Goal: Information Seeking & Learning: Learn about a topic

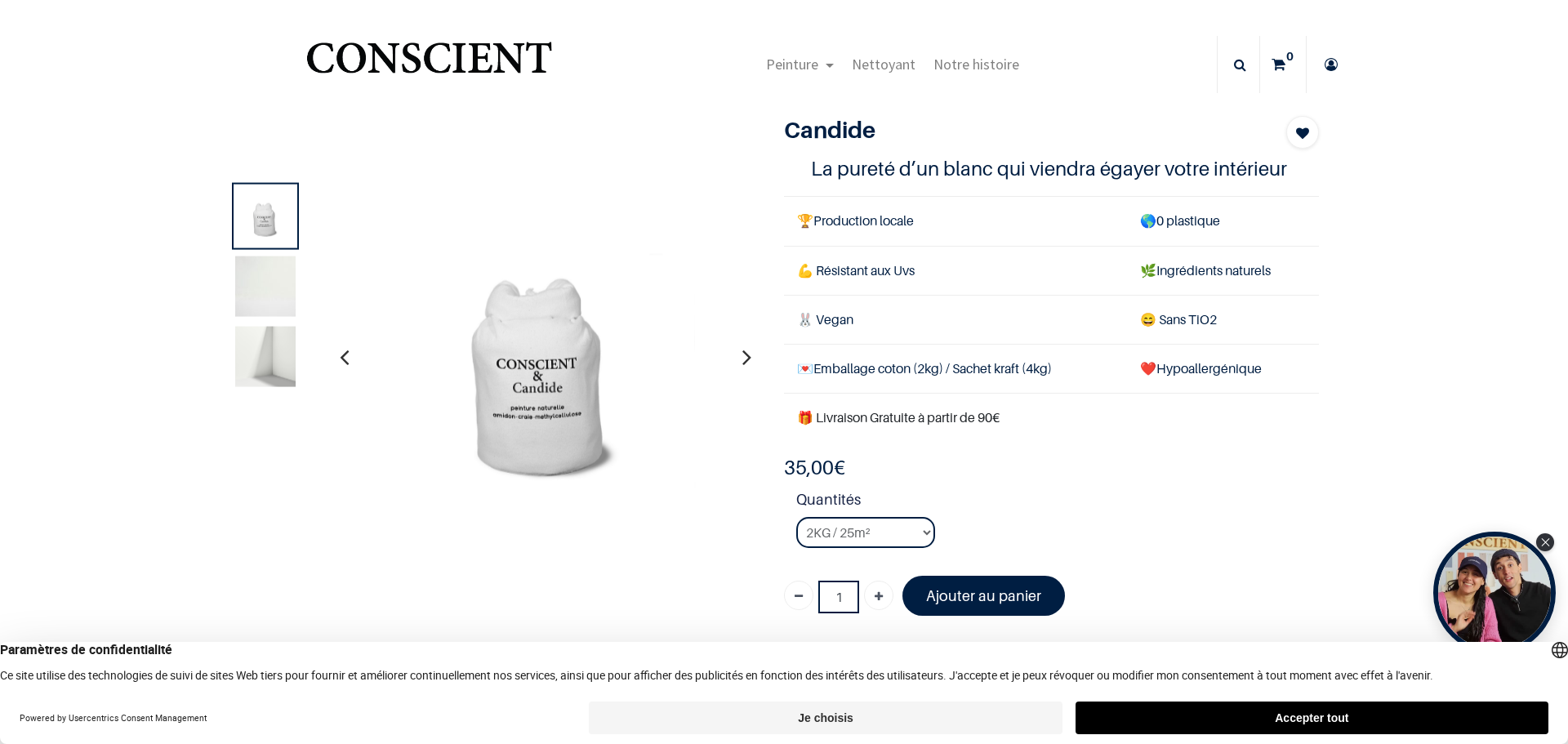
click at [257, 362] on img at bounding box center [265, 355] width 60 height 60
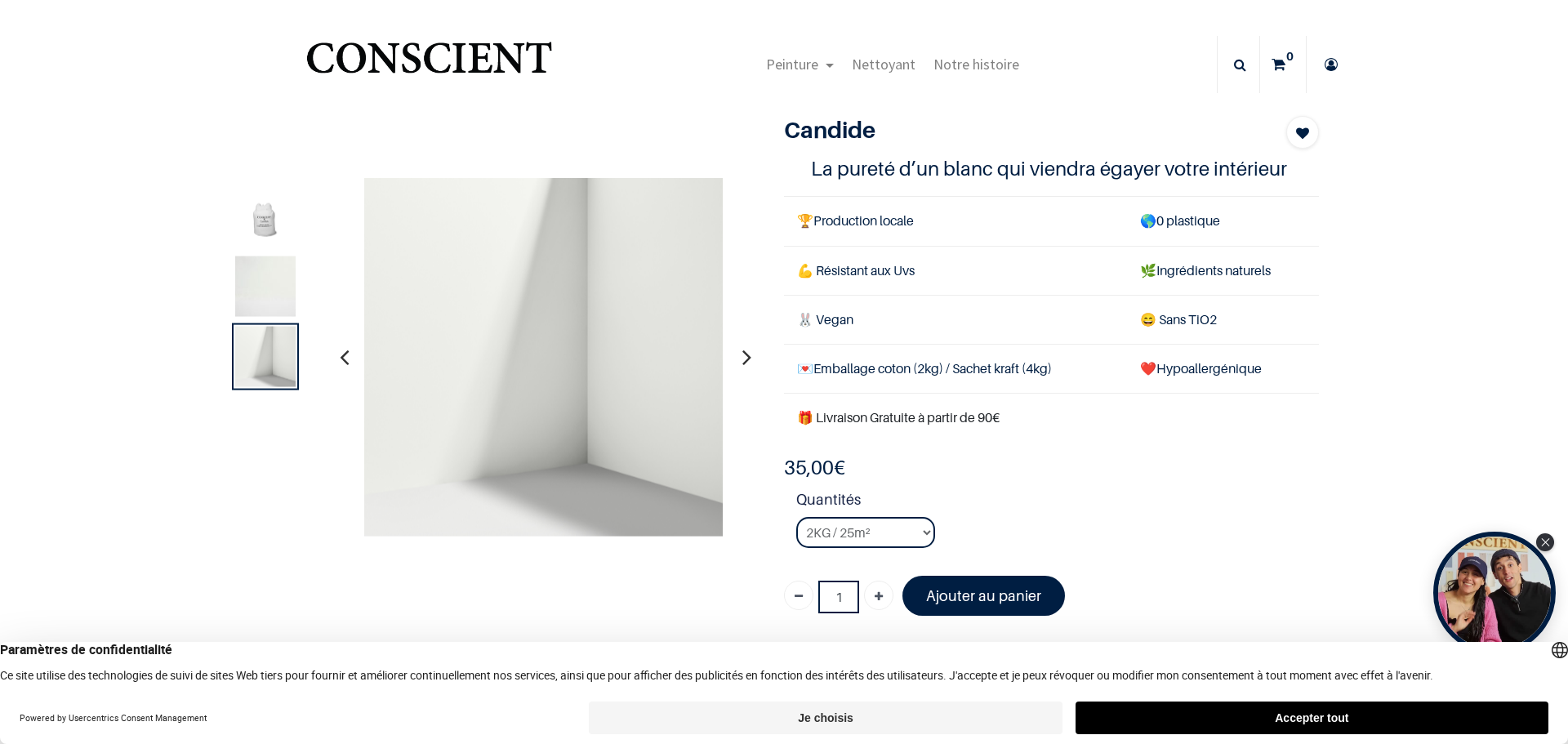
click at [280, 272] on img at bounding box center [265, 285] width 60 height 60
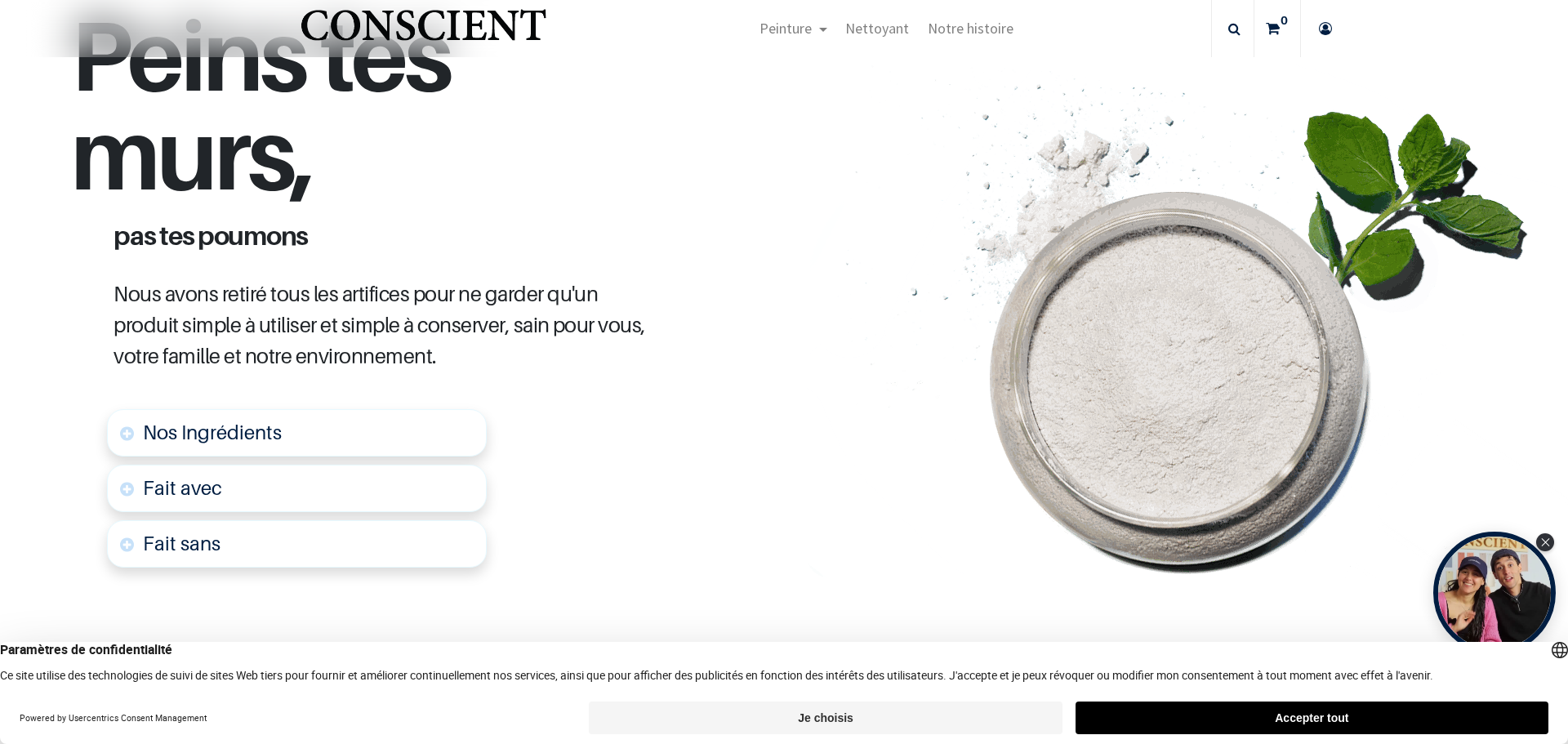
scroll to position [817, 0]
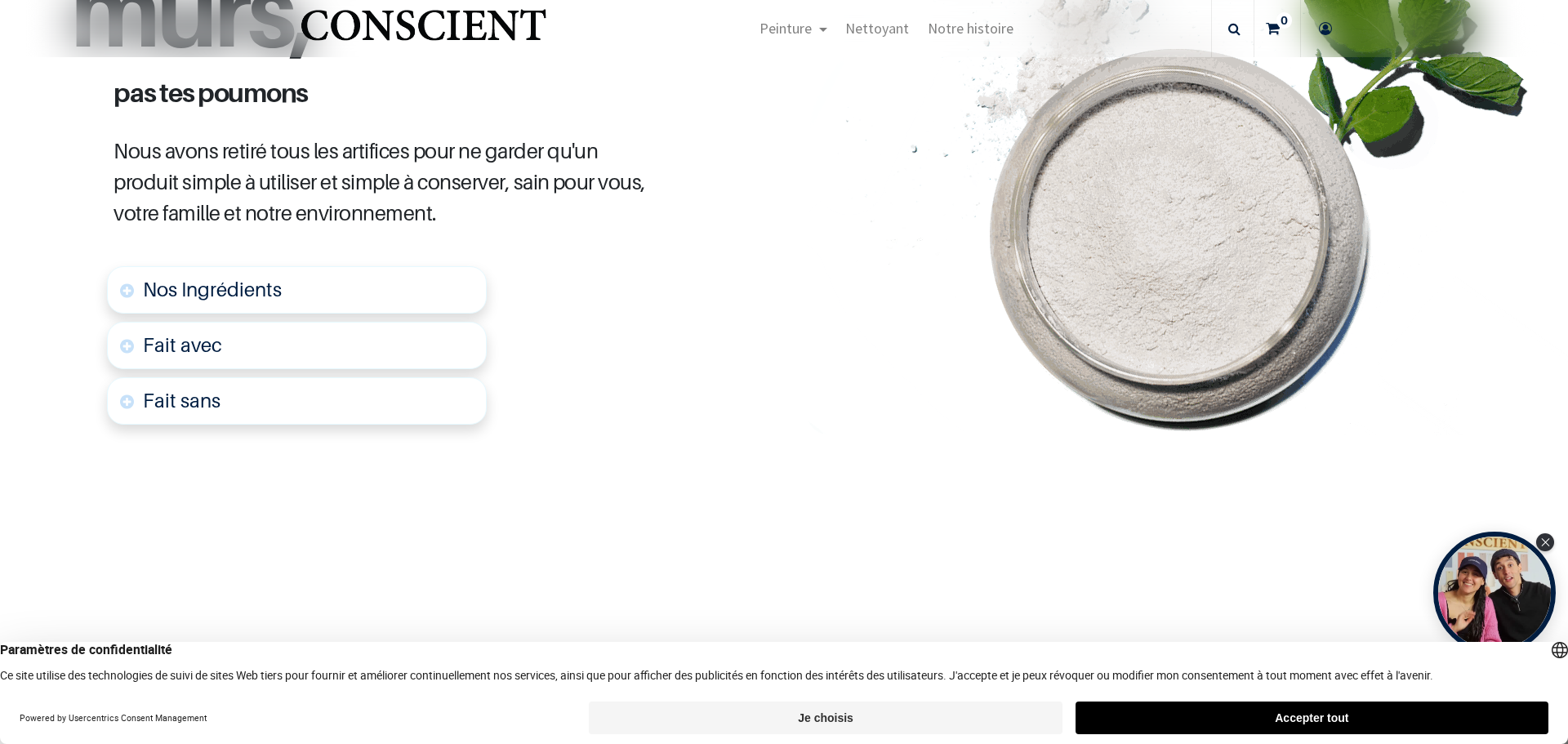
click at [250, 286] on span "Nos Ingrédients" at bounding box center [212, 289] width 139 height 23
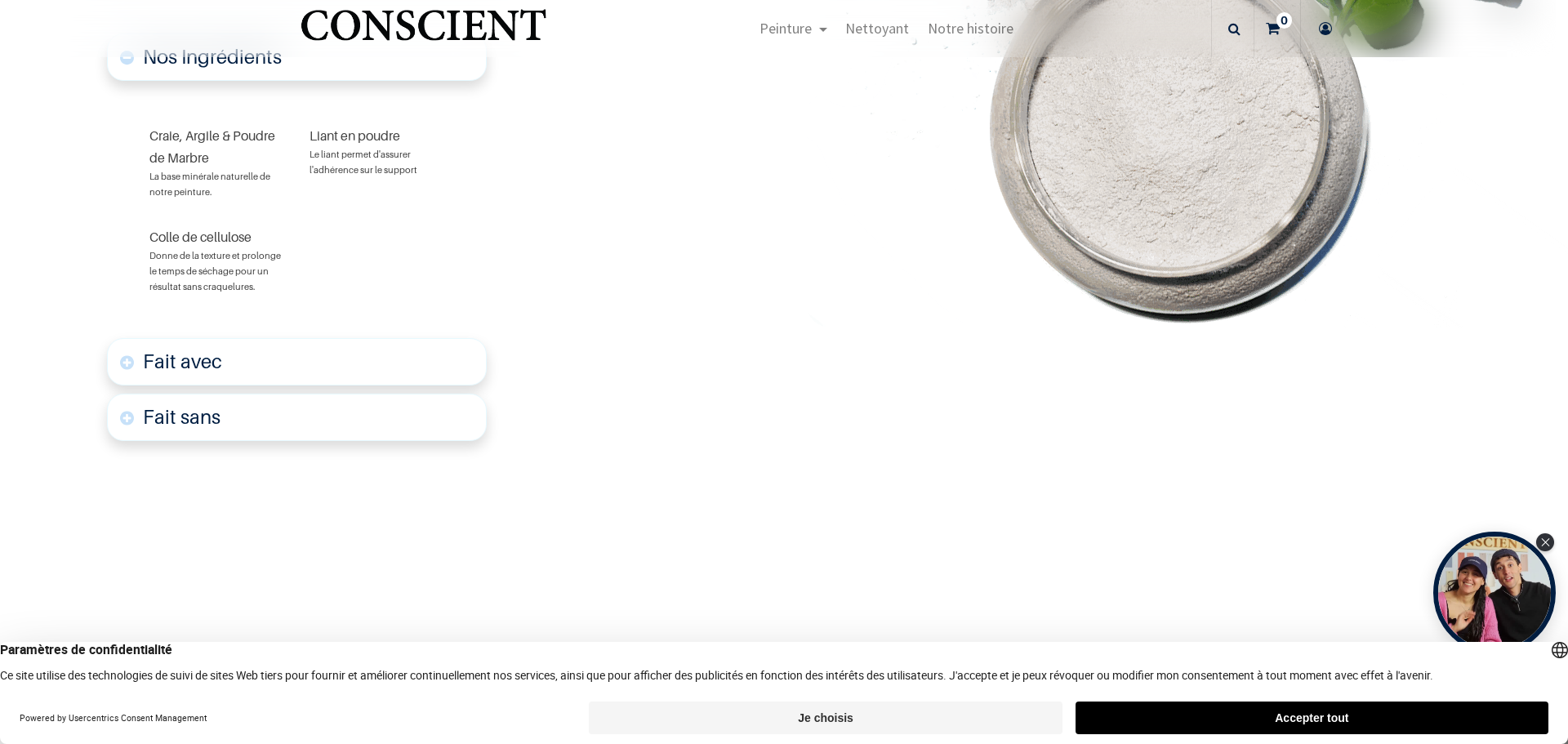
scroll to position [942, 0]
